Goal: Information Seeking & Learning: Learn about a topic

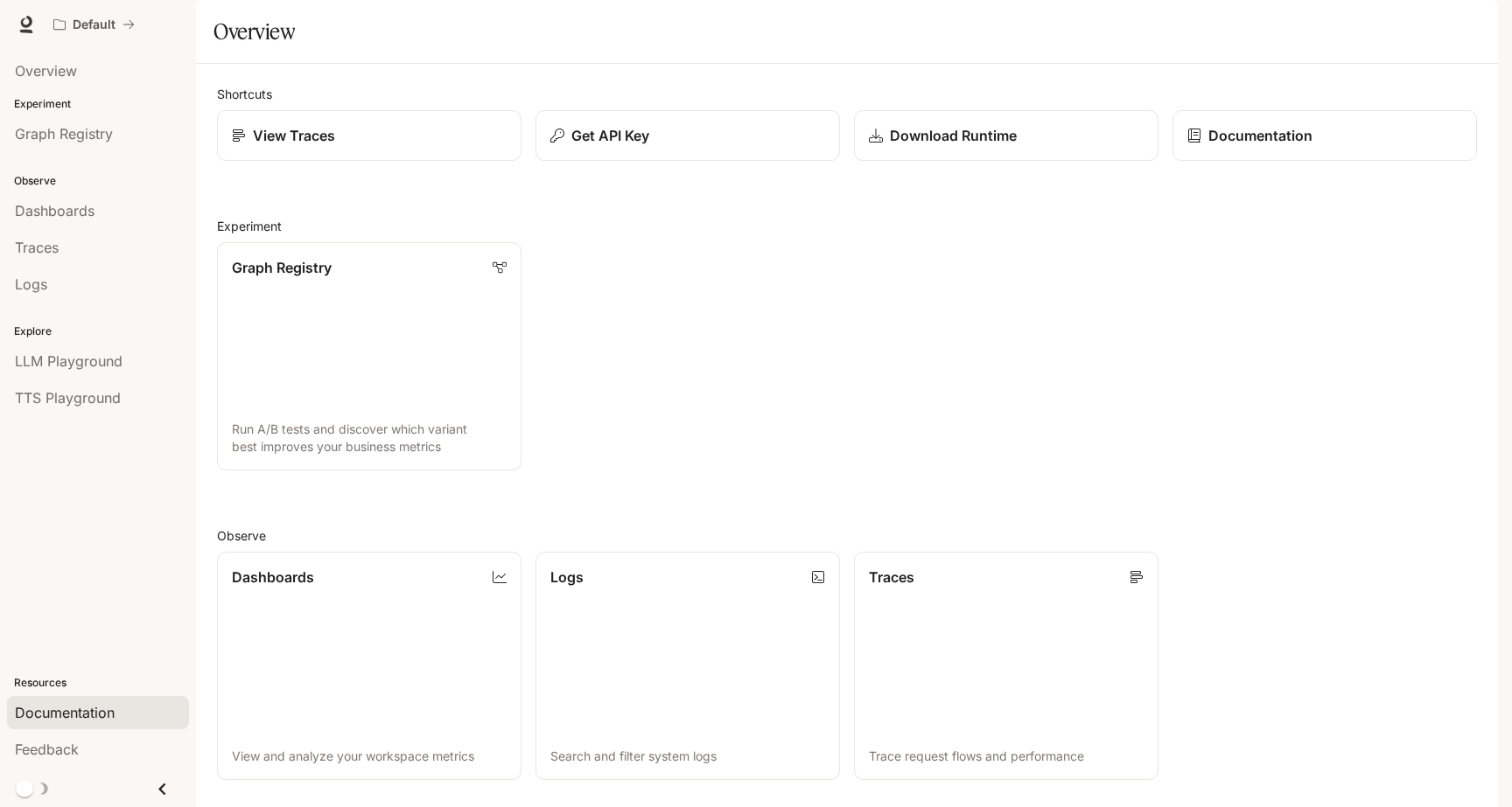
click at [56, 720] on span "Documentation" at bounding box center [65, 713] width 100 height 21
